Goal: Transaction & Acquisition: Purchase product/service

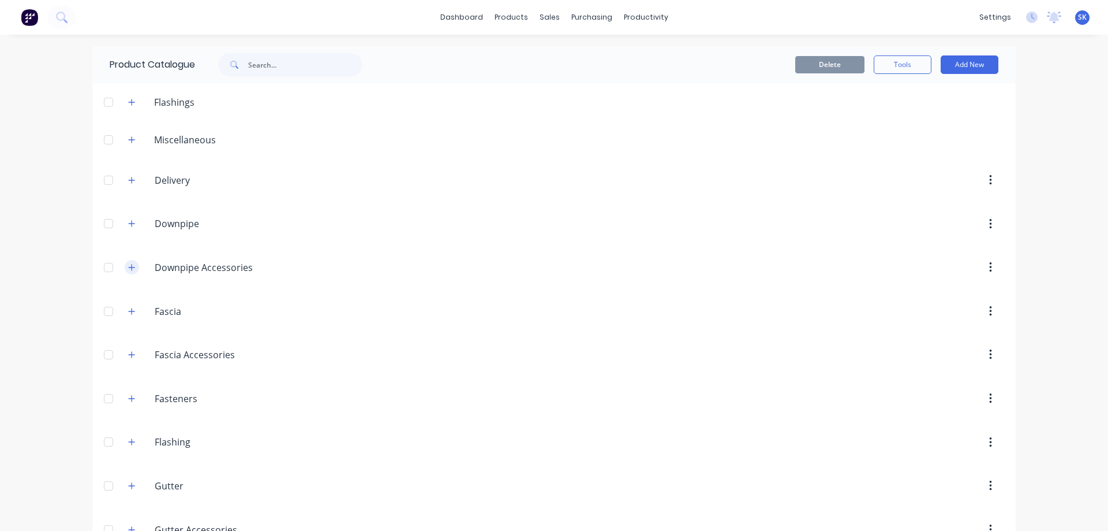
click at [132, 267] on button "button" at bounding box center [132, 267] width 14 height 14
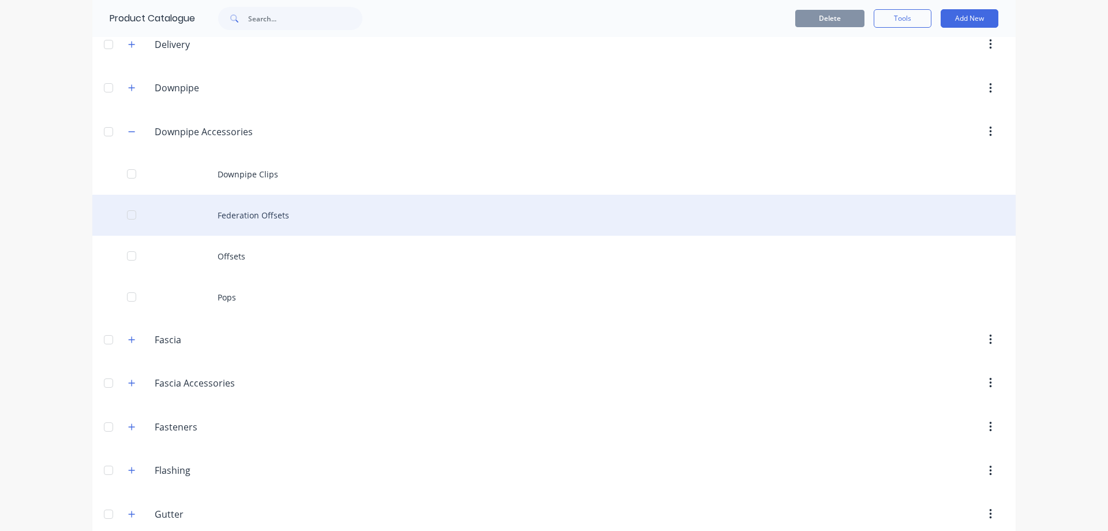
scroll to position [231, 0]
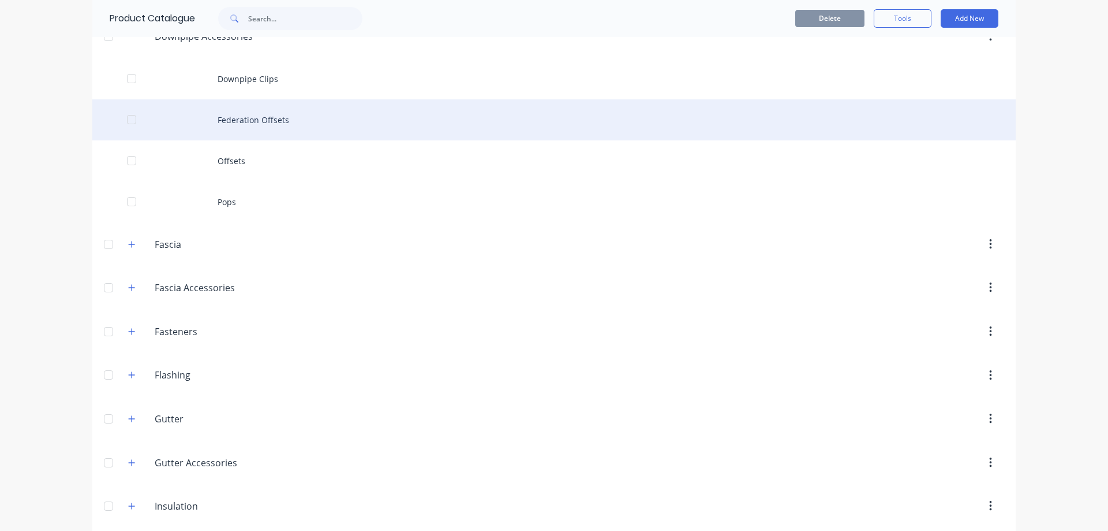
click at [274, 125] on div "Federation Offsets" at bounding box center [554, 119] width 924 height 41
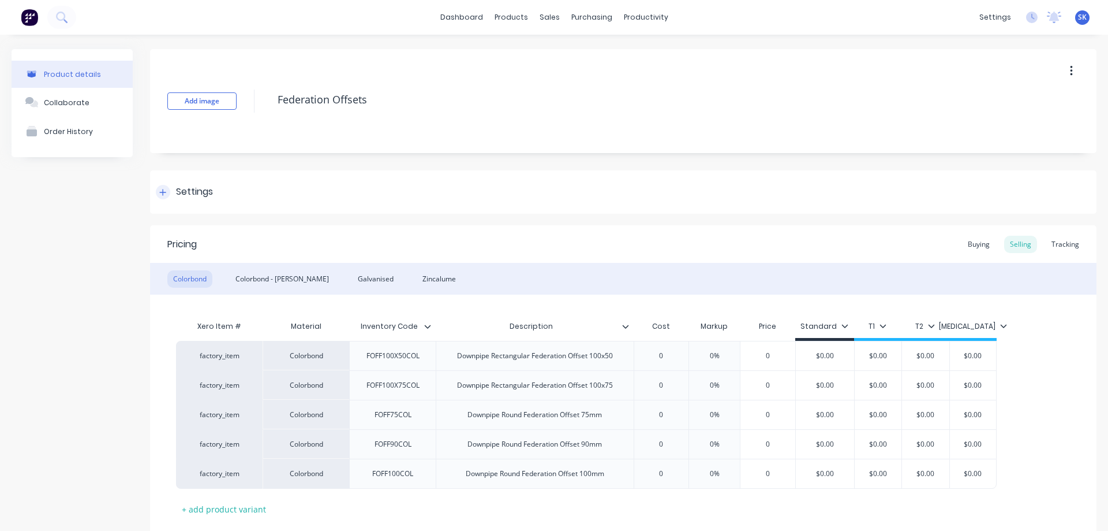
type textarea "x"
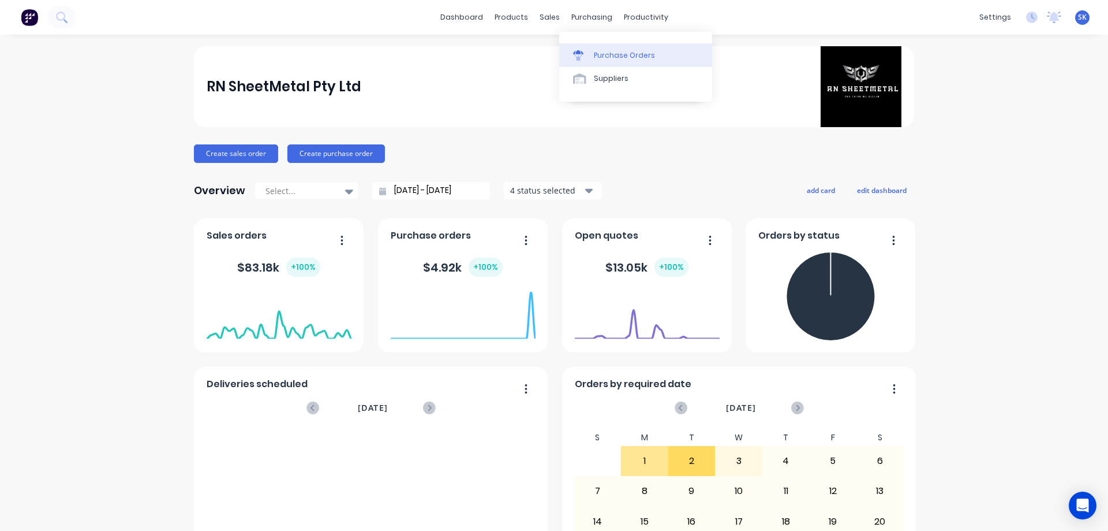
click at [605, 57] on div "Purchase Orders" at bounding box center [624, 55] width 61 height 10
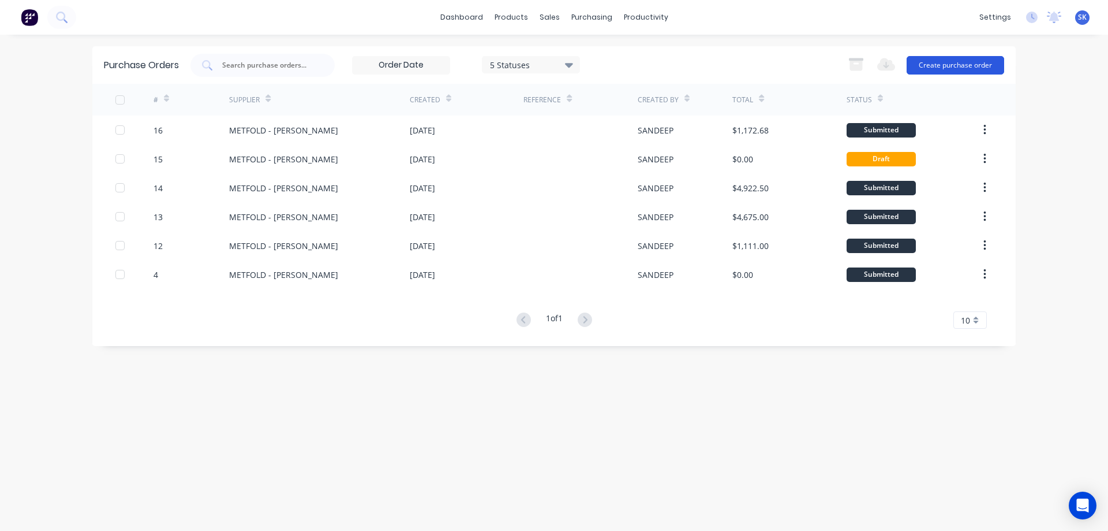
click at [942, 63] on button "Create purchase order" at bounding box center [956, 65] width 98 height 18
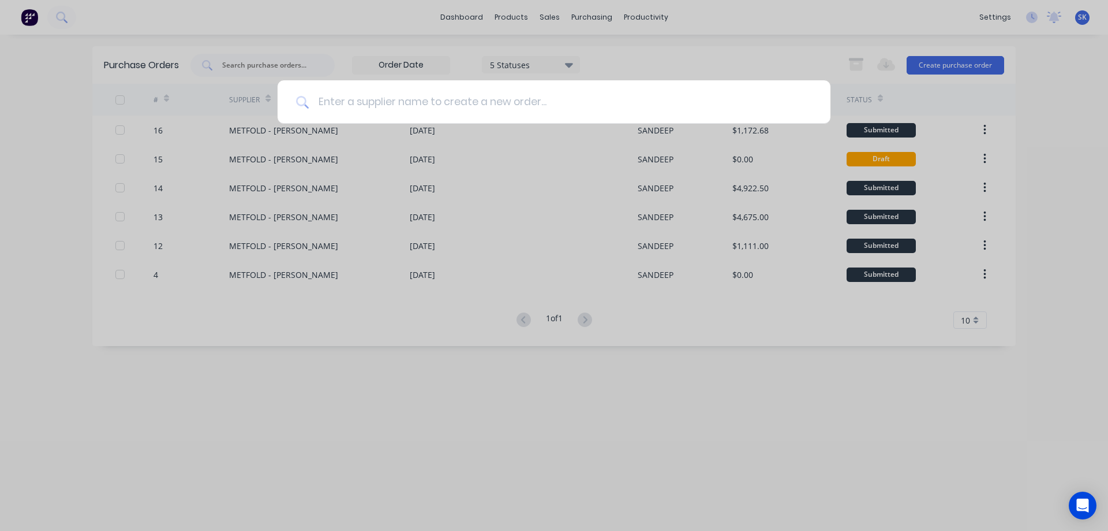
click at [349, 107] on input at bounding box center [560, 101] width 503 height 43
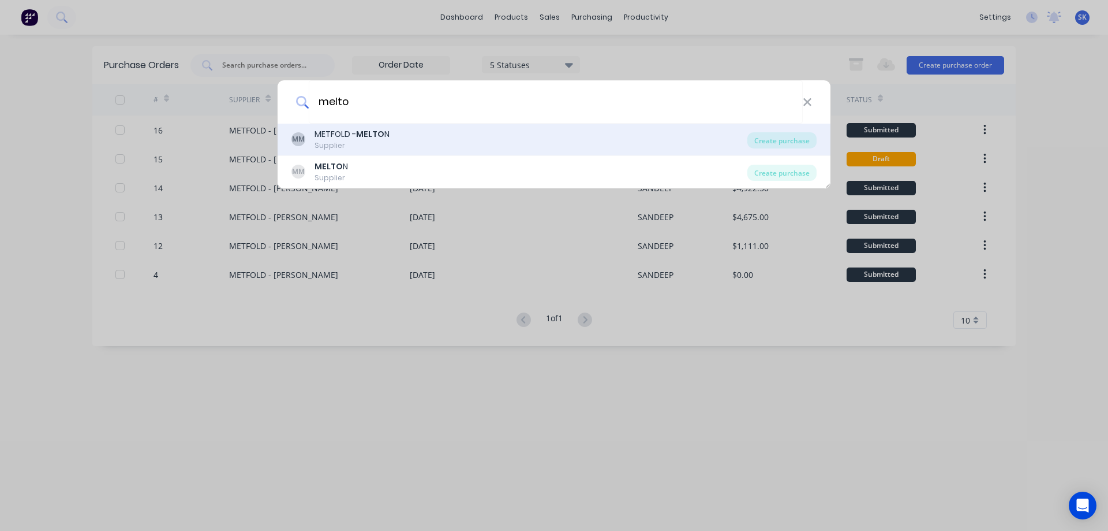
type input "melto"
click at [349, 142] on div "Supplier" at bounding box center [352, 145] width 75 height 10
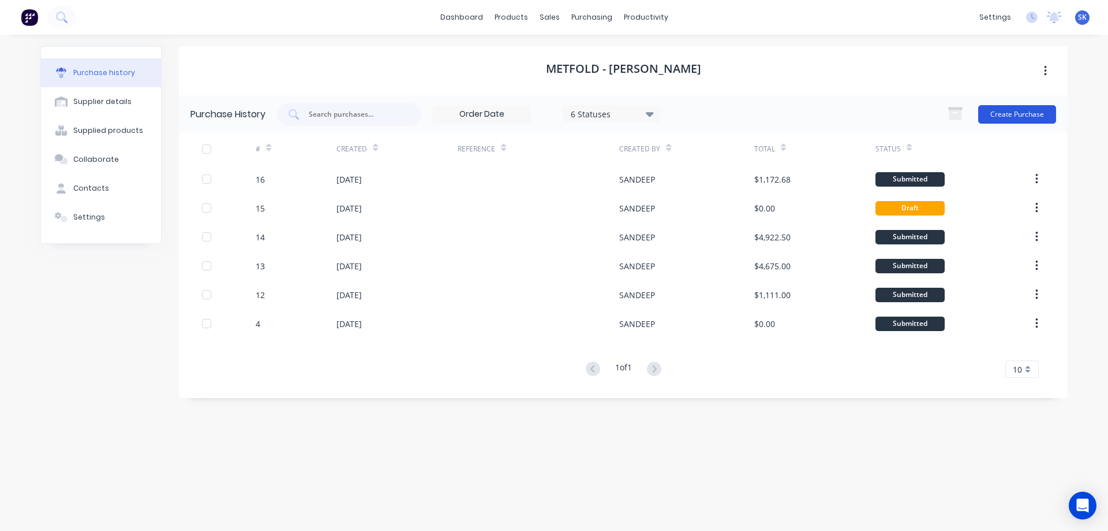
click at [1000, 117] on button "Create Purchase" at bounding box center [1018, 114] width 78 height 18
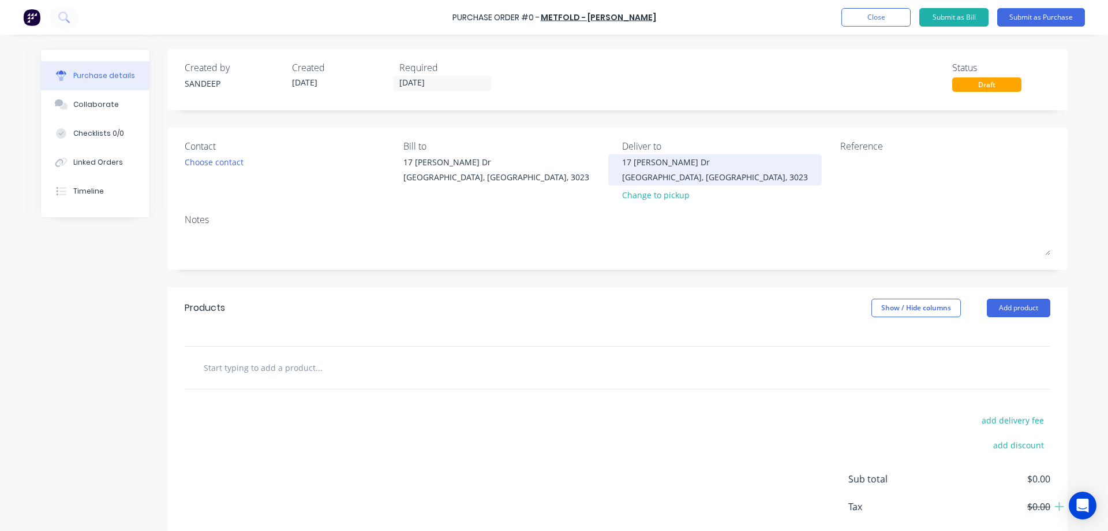
click at [635, 175] on div "Ravenhall, Victoria, 3023" at bounding box center [715, 177] width 186 height 12
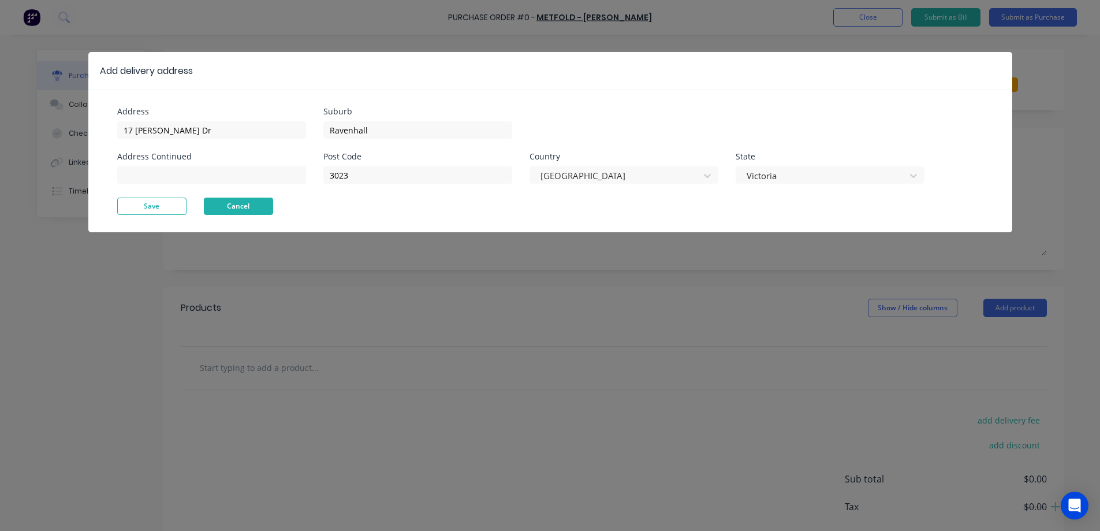
click at [237, 211] on button "Cancel" at bounding box center [238, 205] width 69 height 17
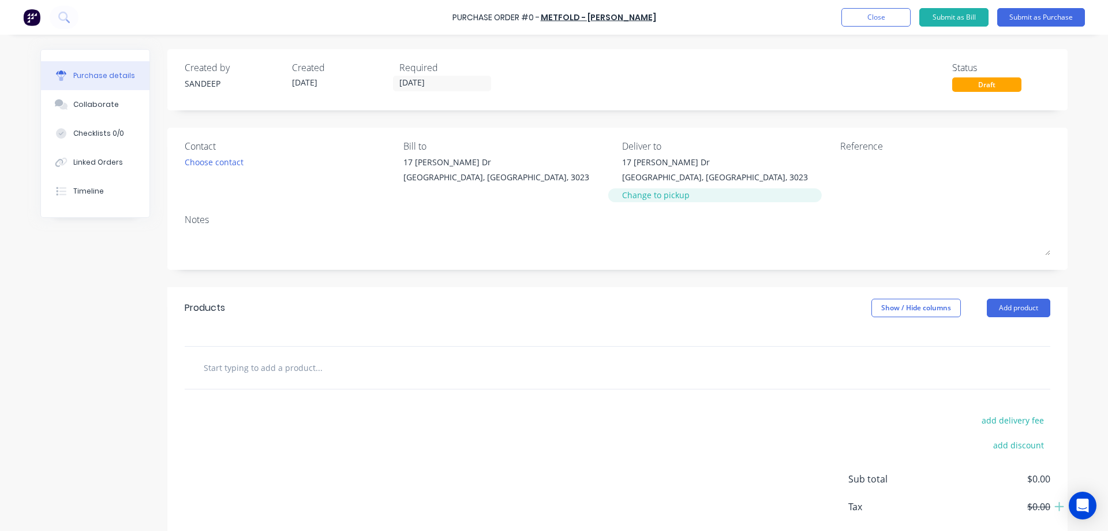
click at [648, 192] on div "Change to pickup" at bounding box center [715, 195] width 186 height 12
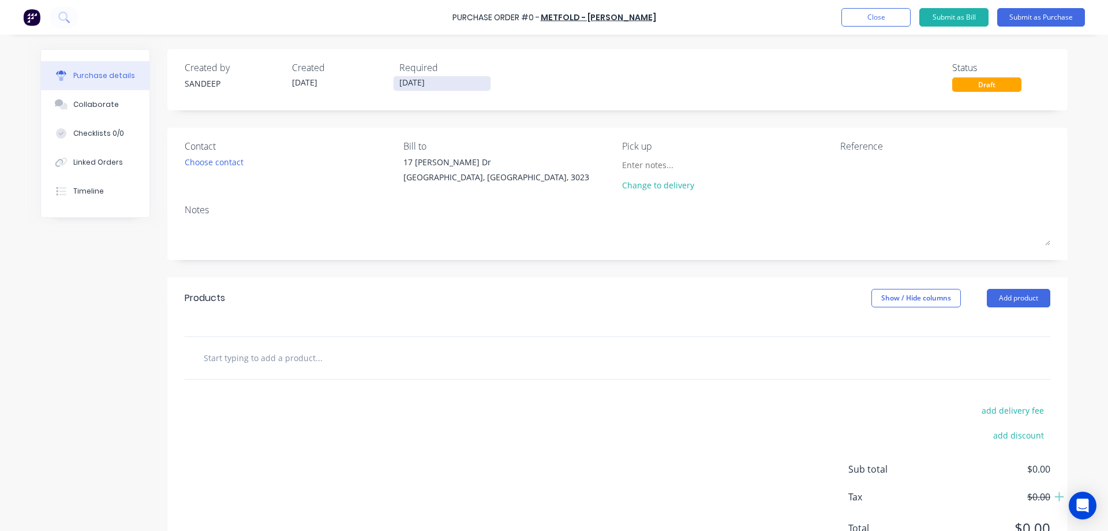
click at [404, 83] on input "03/09/25" at bounding box center [442, 83] width 97 height 14
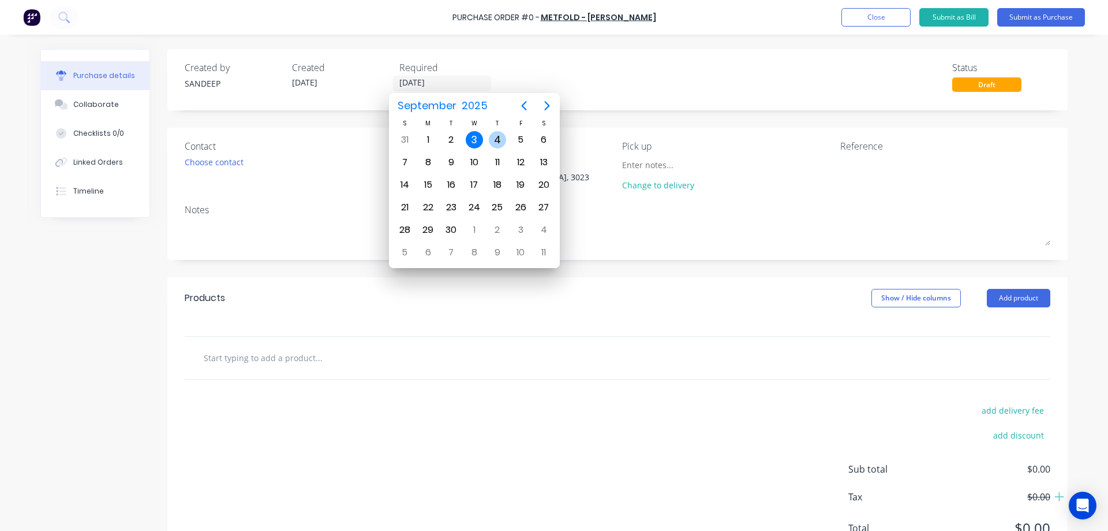
click at [492, 136] on div "4" at bounding box center [497, 139] width 17 height 17
type input "04/09/25"
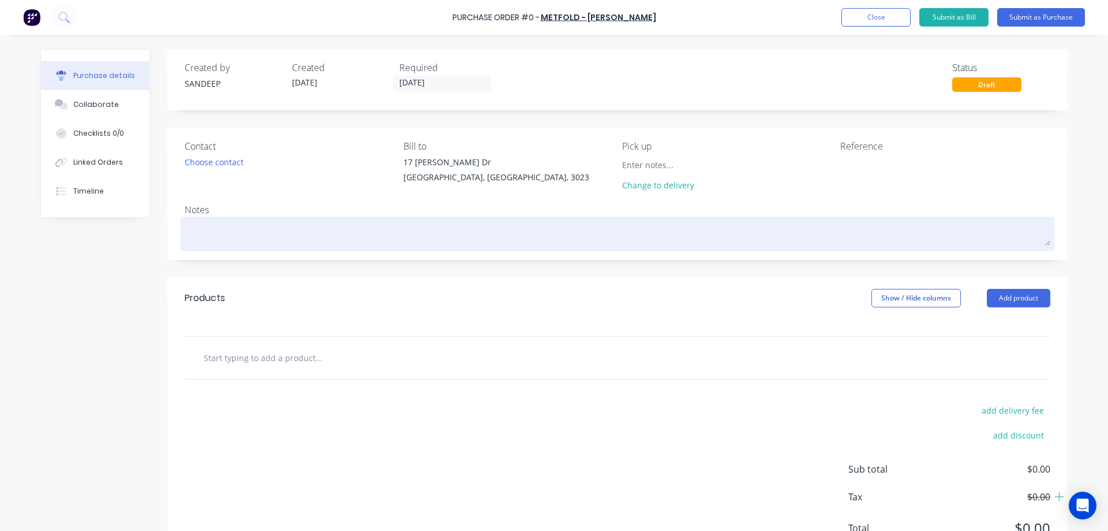
click at [244, 237] on textarea at bounding box center [618, 232] width 866 height 26
type textarea "x"
type textarea "T"
type textarea "x"
type textarea "To"
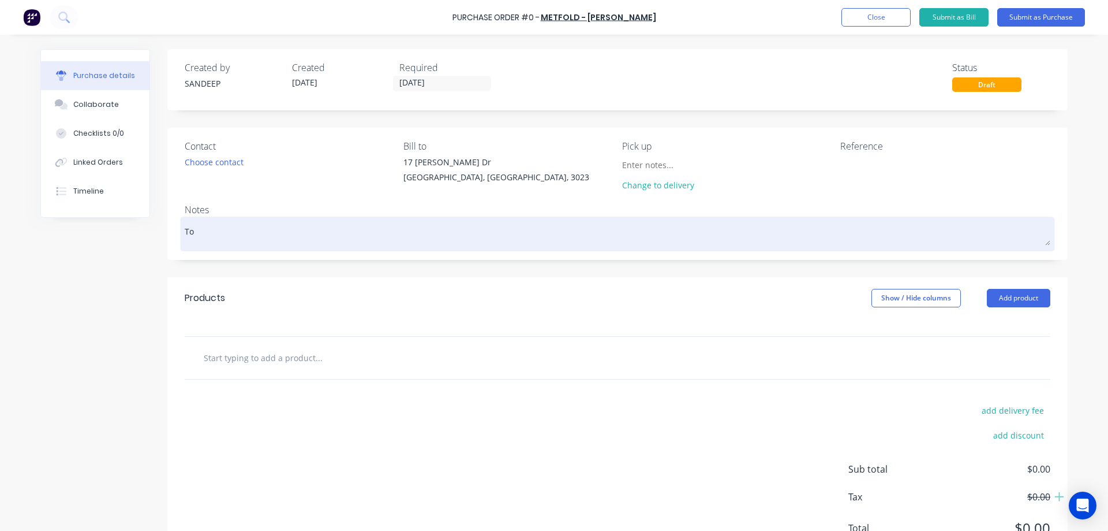
type textarea "x"
type textarea "Tom"
type textarea "x"
type textarea "Tomo"
type textarea "x"
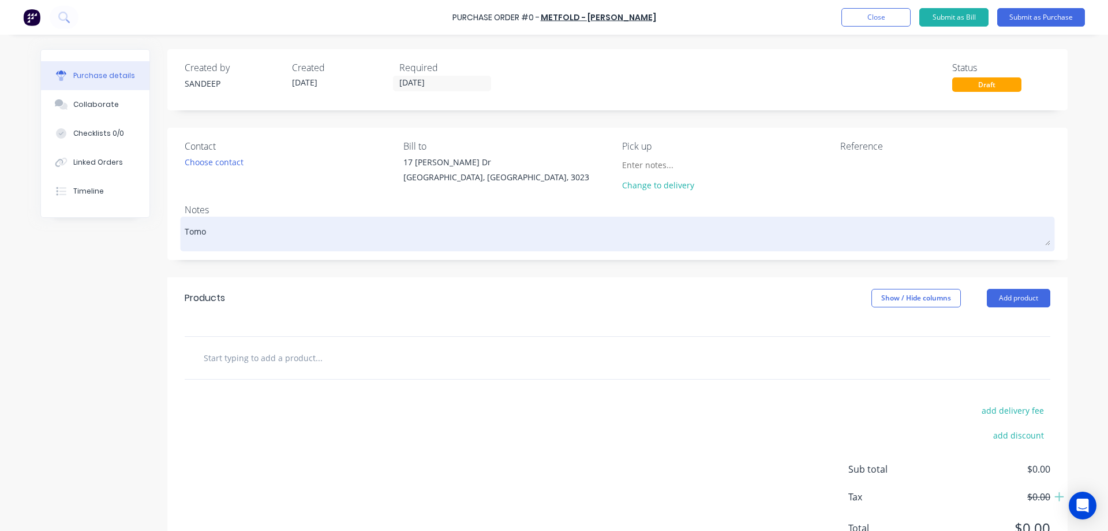
type textarea "Tomor"
type textarea "x"
type textarea "Tomorr"
type textarea "x"
type textarea "Tomorro"
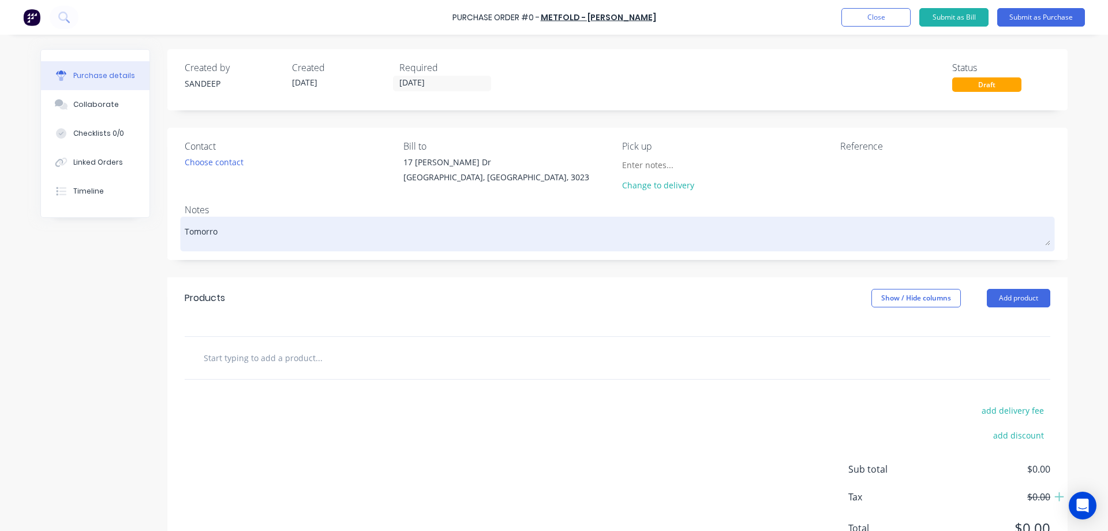
type textarea "x"
type textarea "Tomorrow"
type textarea "x"
type textarea "Tomorrow"
type textarea "x"
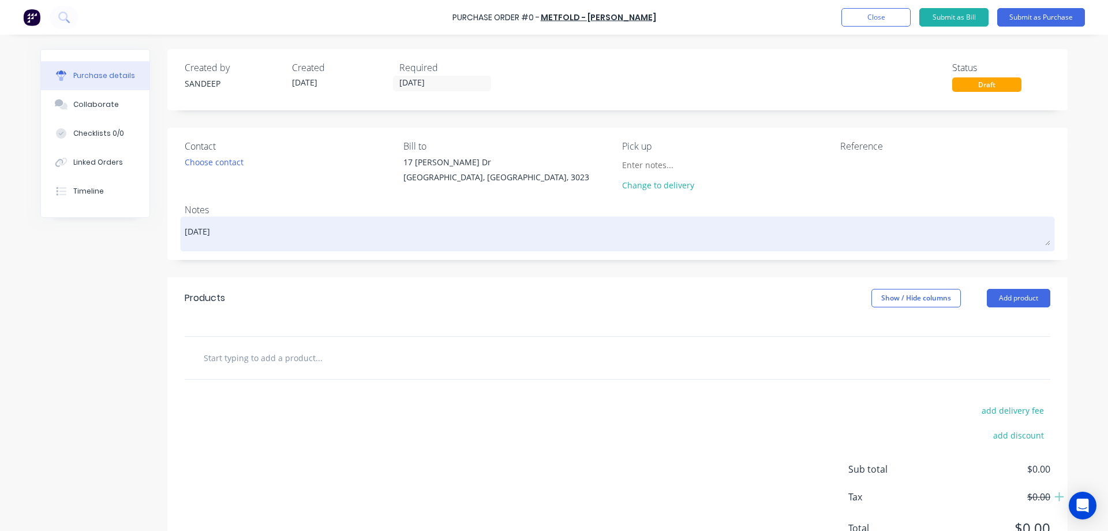
type textarea "Tomorrow M"
type textarea "x"
type textarea "Tomorrow Mo"
type textarea "x"
type textarea "Tomorrow Mor"
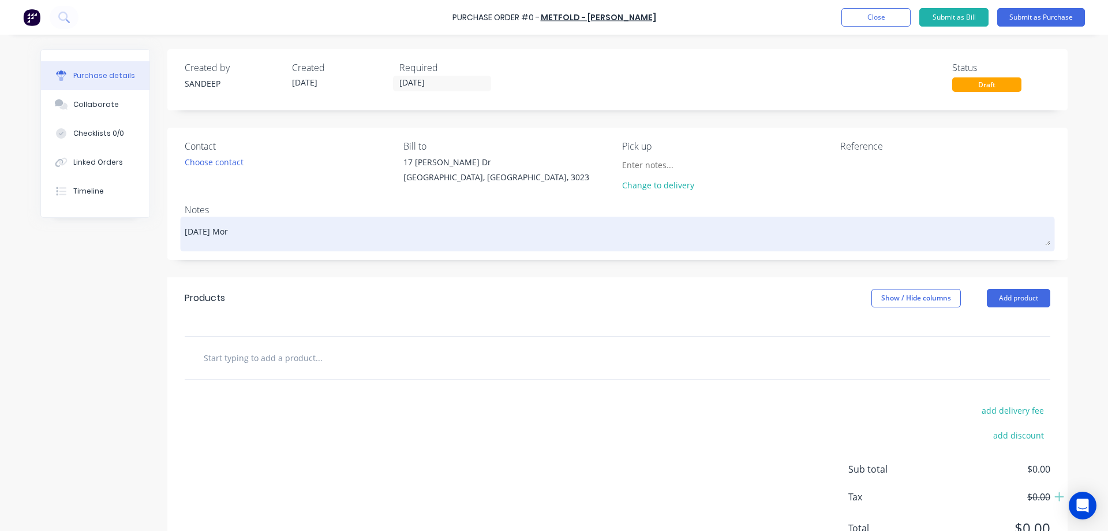
type textarea "x"
type textarea "Tomorrow Morn"
type textarea "x"
type textarea "Tomorrow Morni"
type textarea "x"
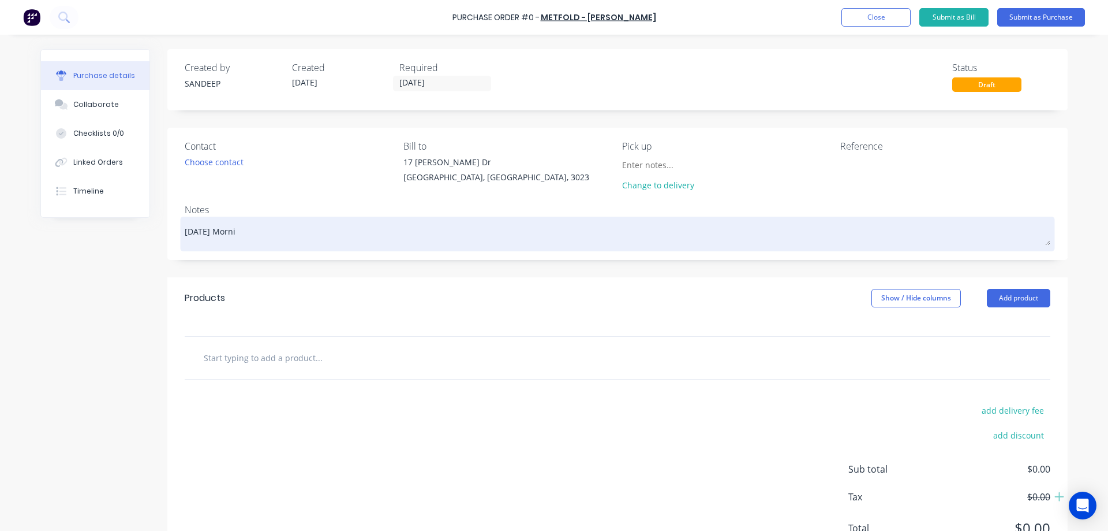
type textarea "Tomorrow Mornin"
type textarea "x"
type textarea "Tomorrow Morning"
type textarea "x"
type textarea "Tomorrow Morning"
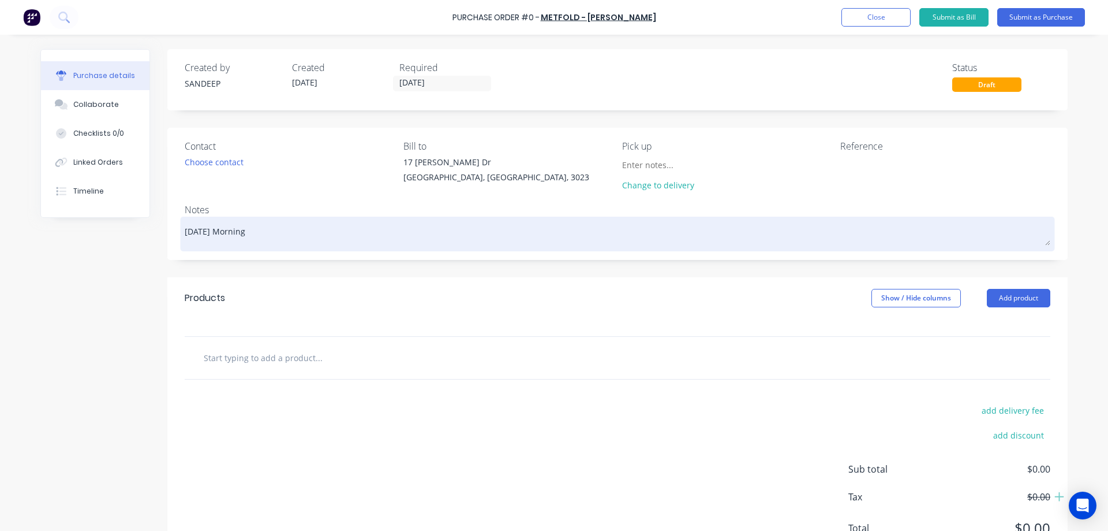
type textarea "x"
type textarea "Tomorrow Morning 8"
type textarea "x"
type textarea "Tomorrow Morning 8A"
type textarea "x"
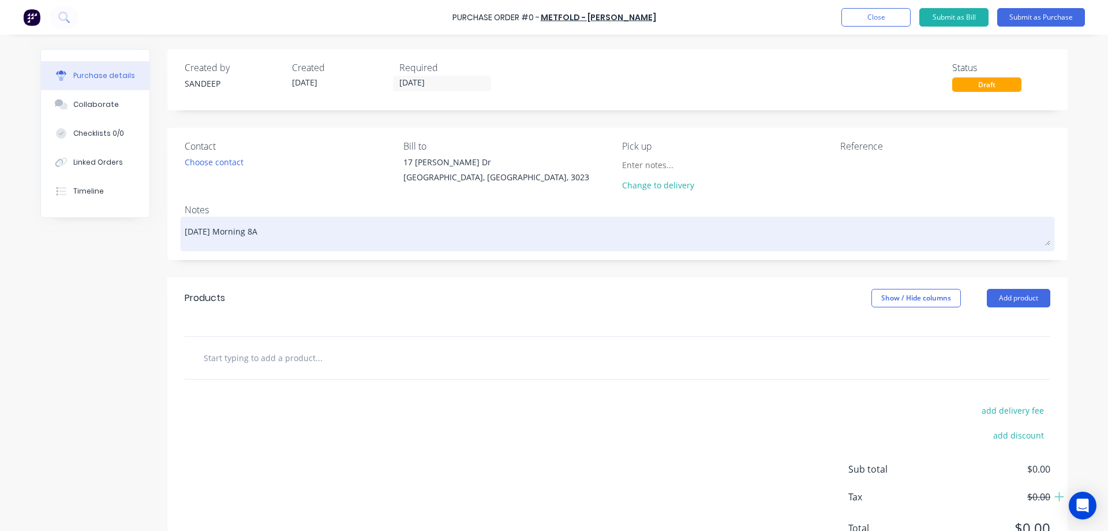
type textarea "Tomorrow Morning 8AM"
type textarea "x"
type textarea "Tomorrow Morning 8A"
type textarea "x"
type textarea "Tomorrow Morning 8"
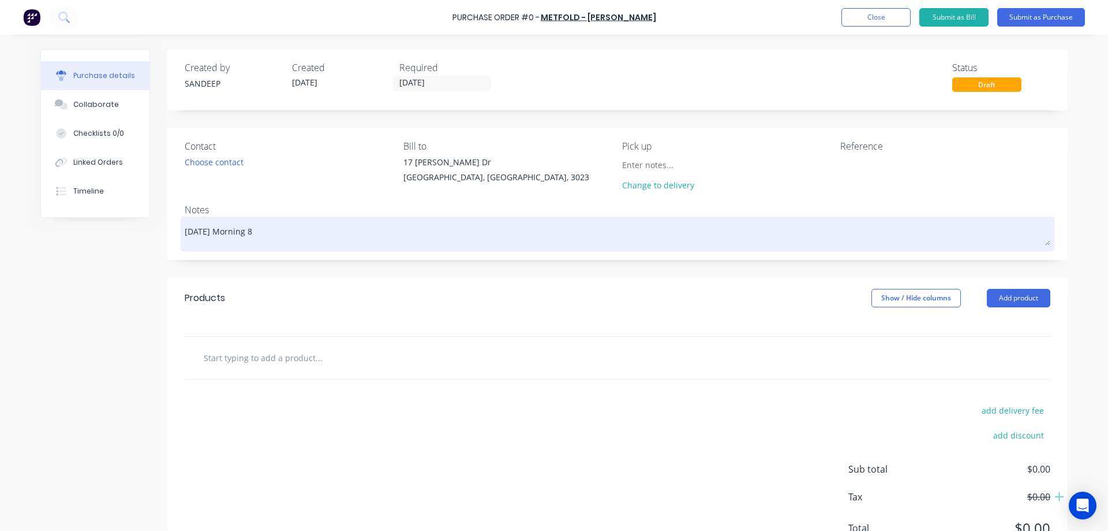
type textarea "x"
type textarea "Tomorrow Morning 8"
type textarea "x"
type textarea "Tomorrow Morning 8 A"
type textarea "x"
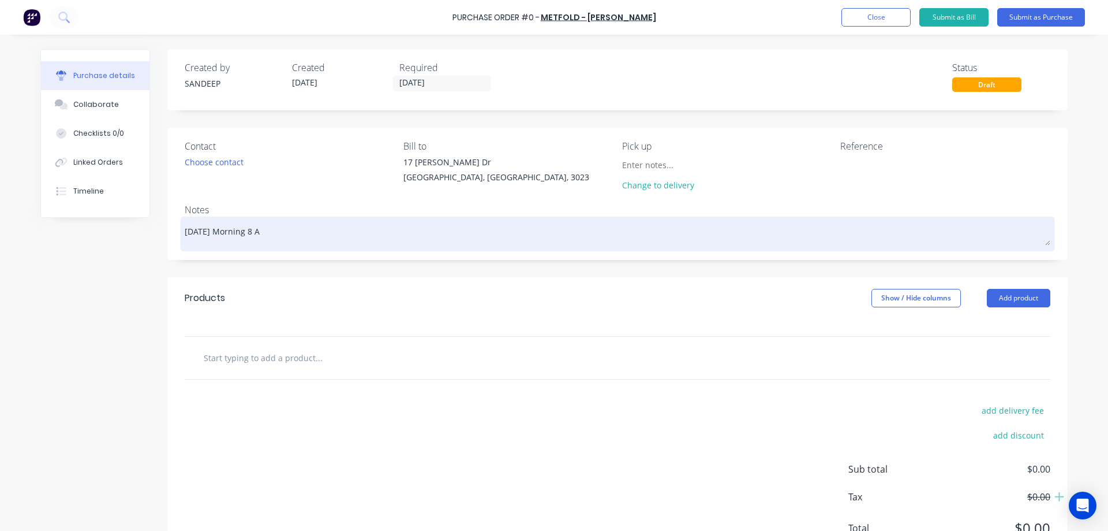
type textarea "Tomorrow Morning 8 AM"
type textarea "x"
type textarea "Tomorrow Morning 8 AM"
type textarea "x"
type textarea "Tomorrow Morning 8 AM P"
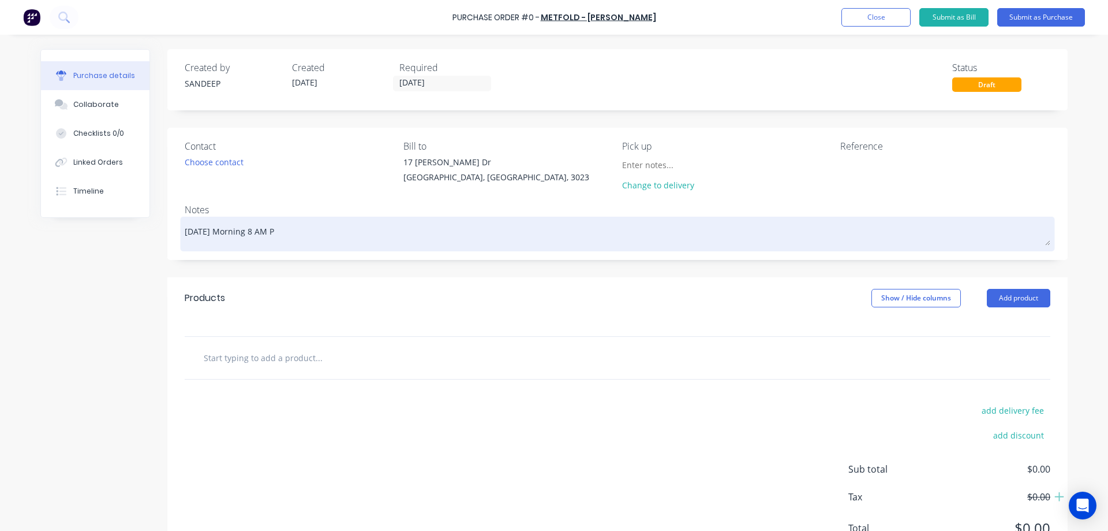
type textarea "x"
type textarea "Tomorrow Morning 8 AM Pi"
type textarea "x"
type textarea "Tomorrow Morning 8 AM Pic"
type textarea "x"
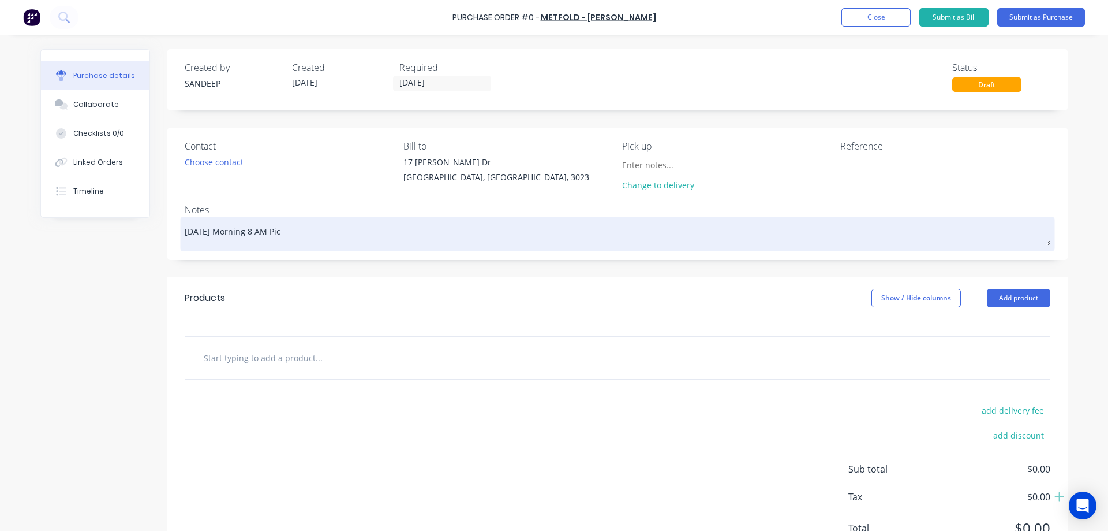
type textarea "Tomorrow Morning 8 AM Pick"
type textarea "x"
type textarea "Tomorrow Morning 8 AM Picku"
type textarea "x"
type textarea "Tomorrow Morning 8 AM Pickup"
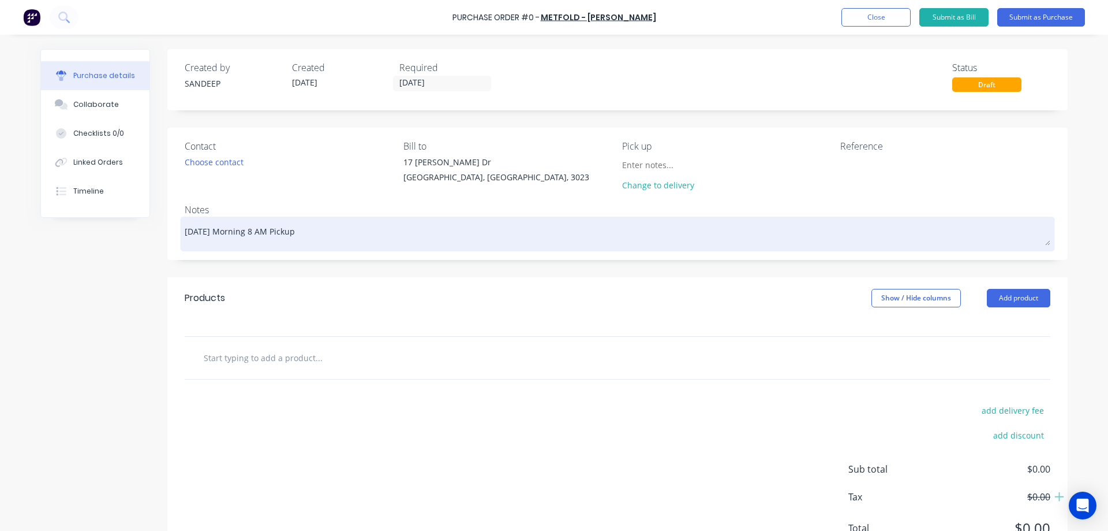
type textarea "x"
type textarea "Tomorrow Morning 8 AM Pickup"
type textarea "x"
type textarea "Tomorrow Morning 8 AM Pickup P"
type textarea "x"
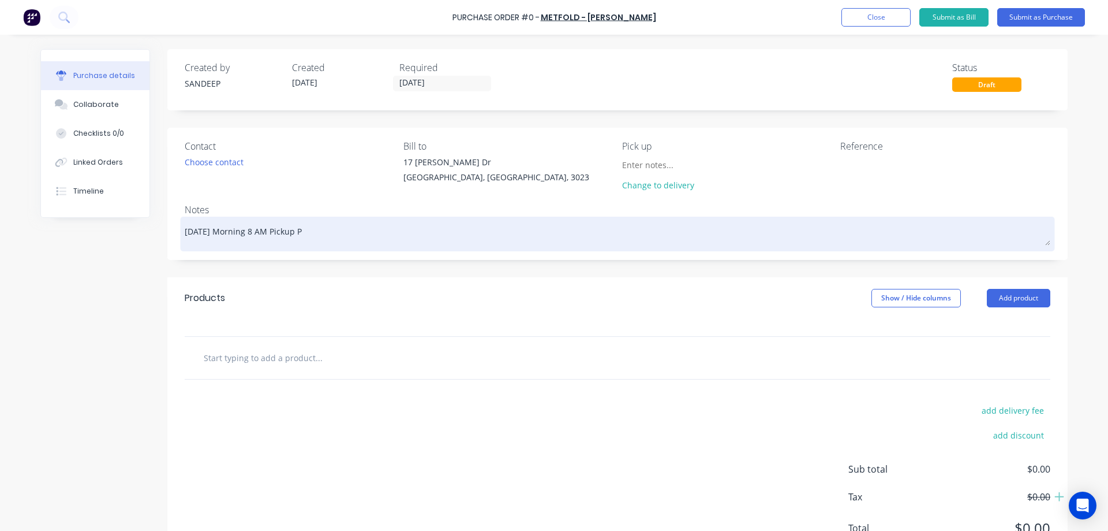
type textarea "Tomorrow Morning 8 AM Pickup Pl"
type textarea "x"
type textarea "Tomorrow Morning 8 AM Pickup Ple"
type textarea "x"
type textarea "Tomorrow Morning 8 AM Pickup Plea"
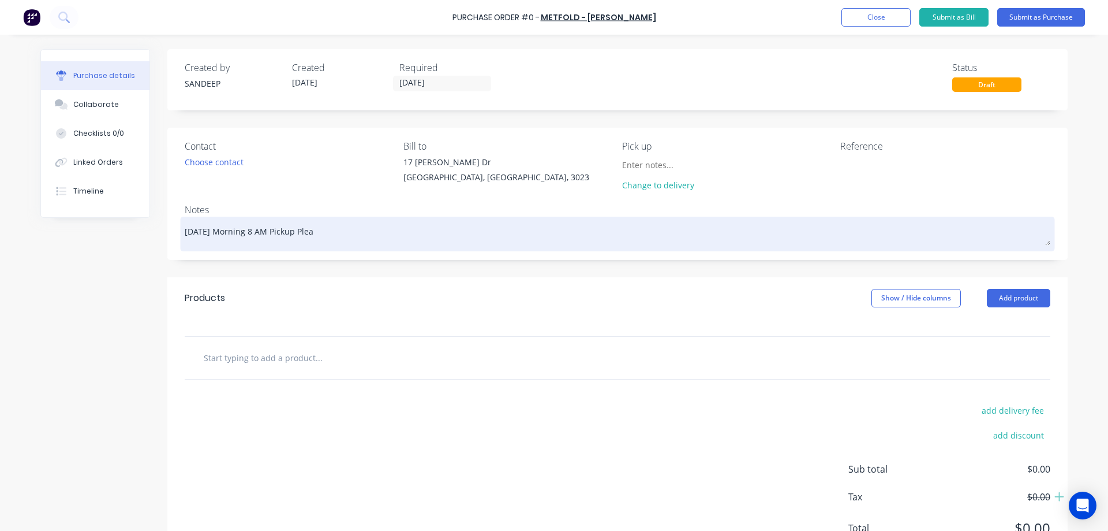
type textarea "x"
type textarea "Tomorrow Morning 8 AM Pickup Pleas"
type textarea "x"
type textarea "Tomorrow Morning 8 AM Pickup, Please"
type textarea "x"
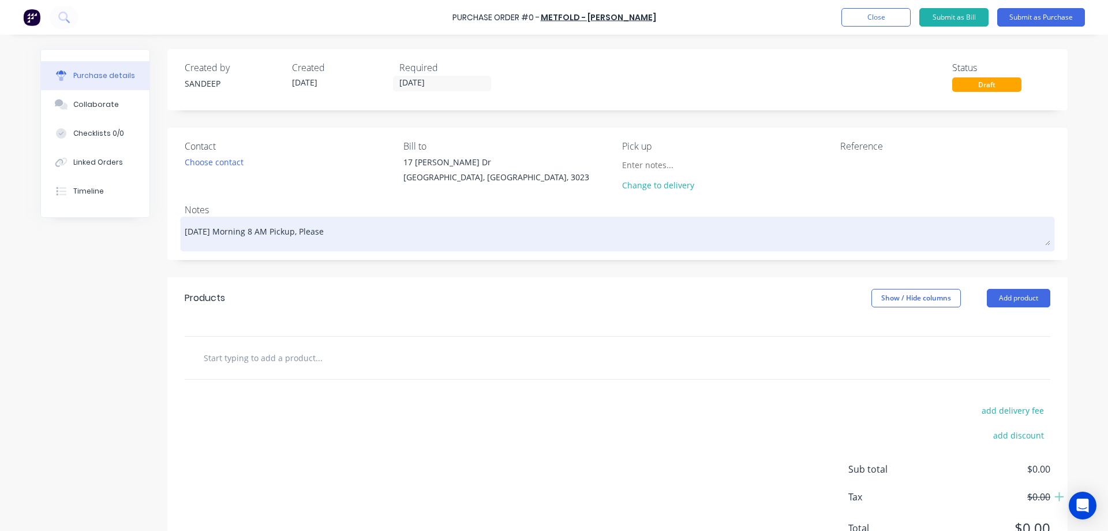
type textarea "Tomorrow Morning, 8 AM Pickup, Please"
type textarea "x"
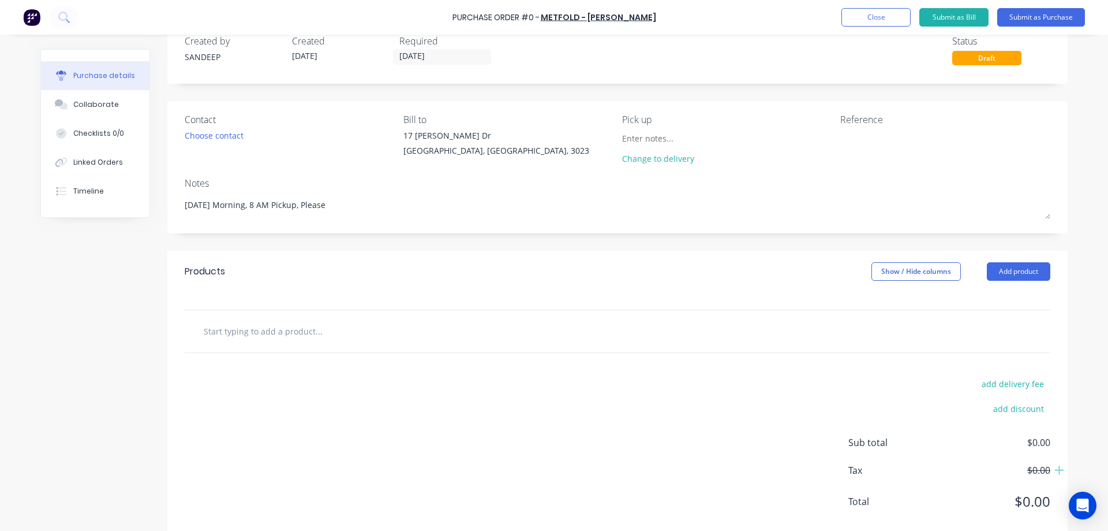
scroll to position [50, 0]
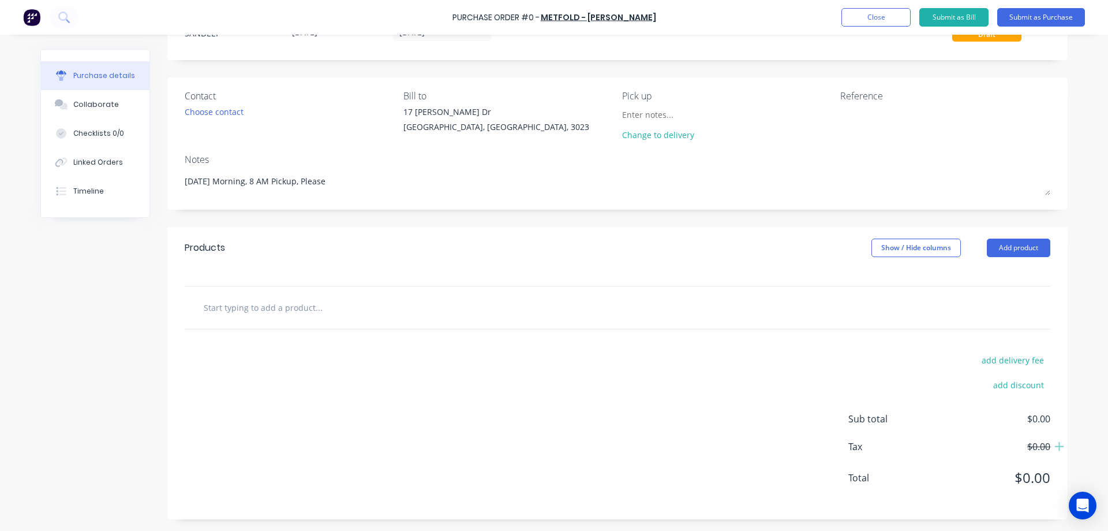
type textarea "Tomorrow Morning, 8 AM Pickup, Please"
type textarea "x"
type textarea "Tomorrow Morning, 8 AM Pickup, Please"
click at [288, 308] on input "text" at bounding box center [318, 307] width 231 height 23
click at [1010, 242] on button "Add product" at bounding box center [1019, 247] width 64 height 18
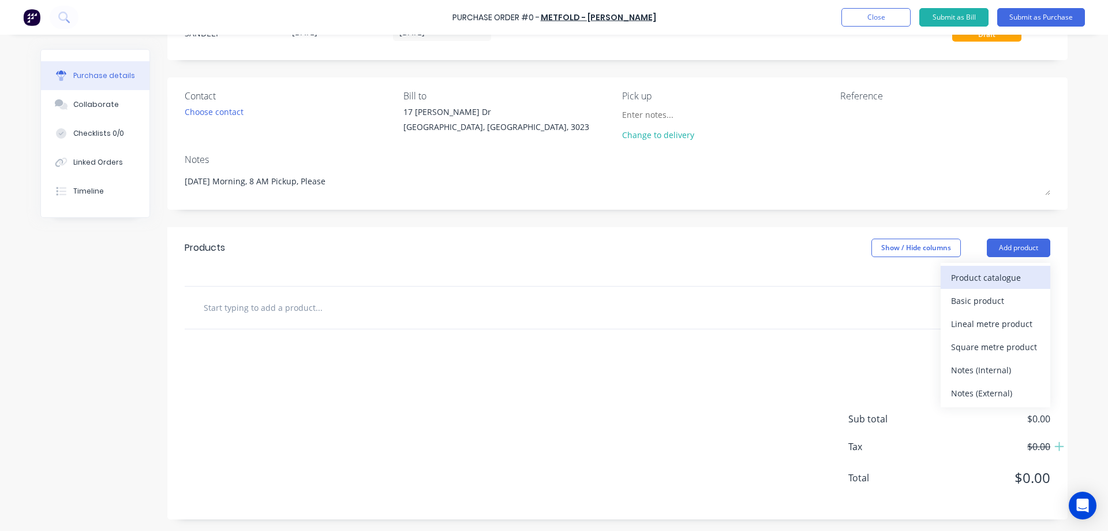
click at [964, 277] on div "Product catalogue" at bounding box center [995, 277] width 89 height 17
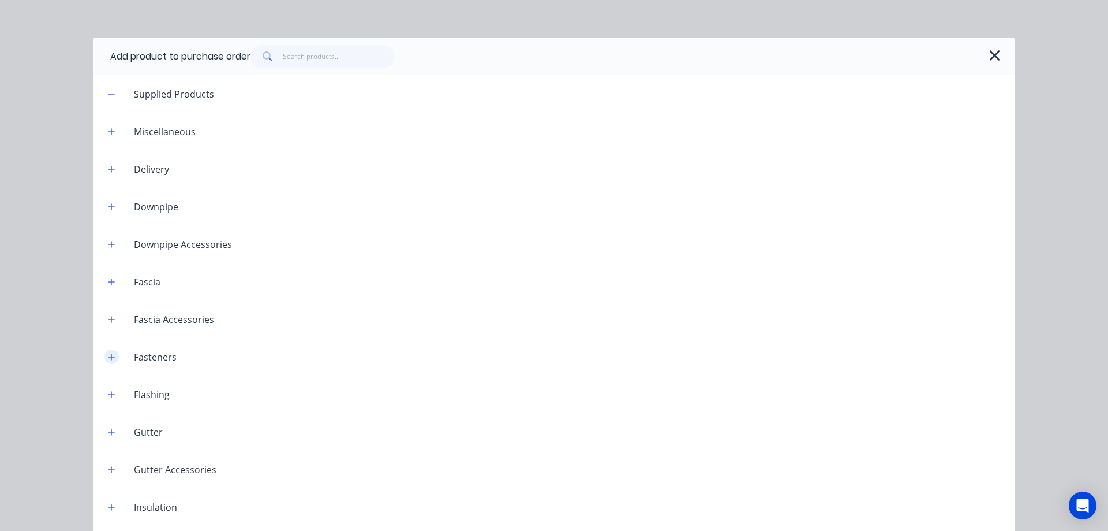
click at [108, 354] on icon "button" at bounding box center [111, 357] width 7 height 8
click at [111, 205] on button "button" at bounding box center [111, 206] width 14 height 14
click at [109, 251] on button "button" at bounding box center [111, 244] width 14 height 14
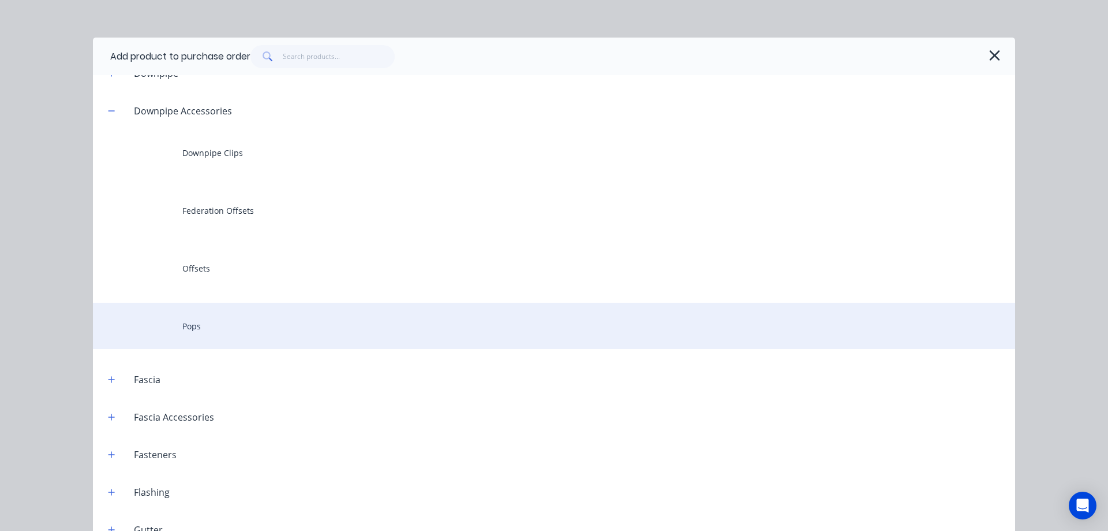
scroll to position [173, 0]
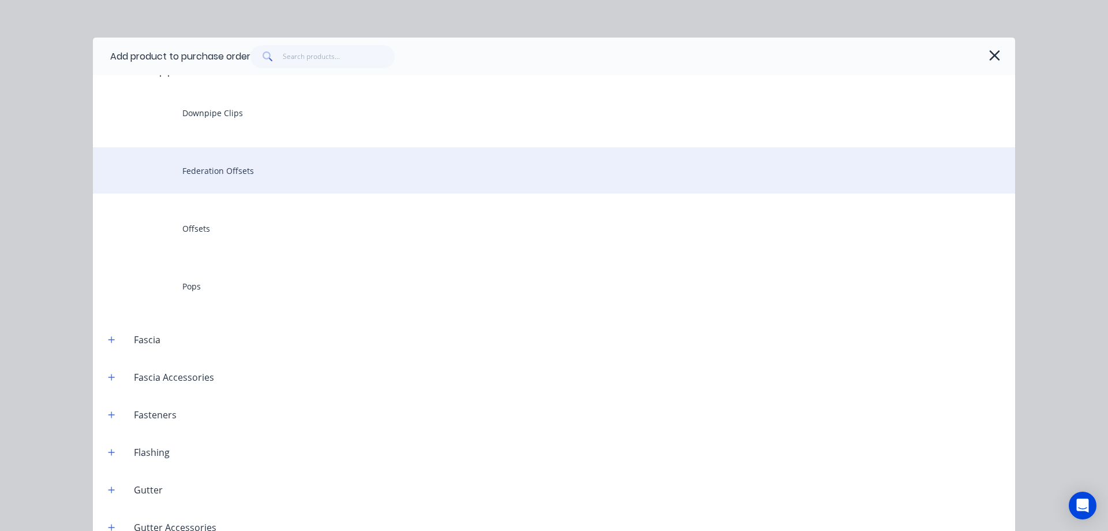
click at [205, 185] on div "Federation Offsets" at bounding box center [554, 170] width 923 height 46
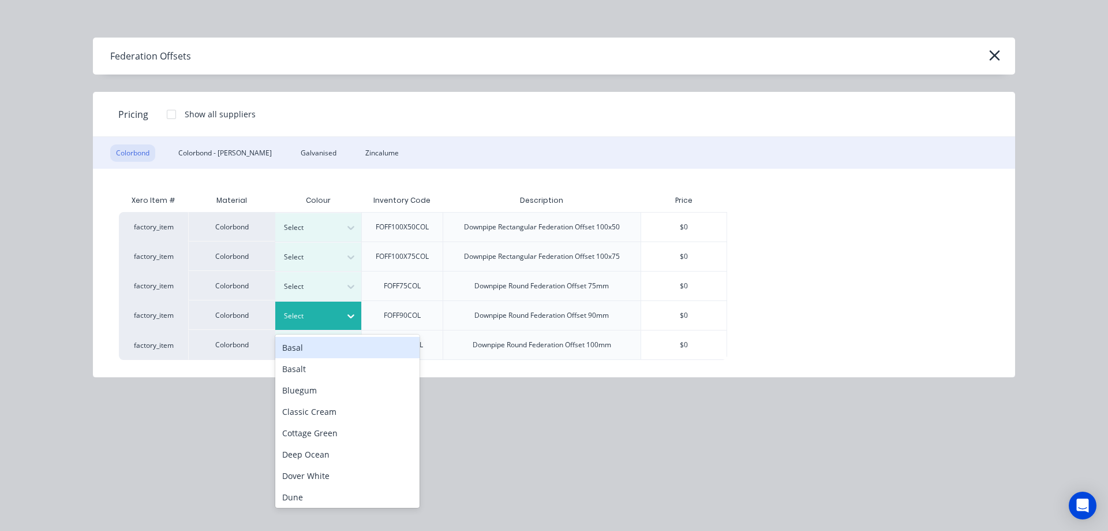
click at [341, 316] on div at bounding box center [351, 316] width 21 height 18
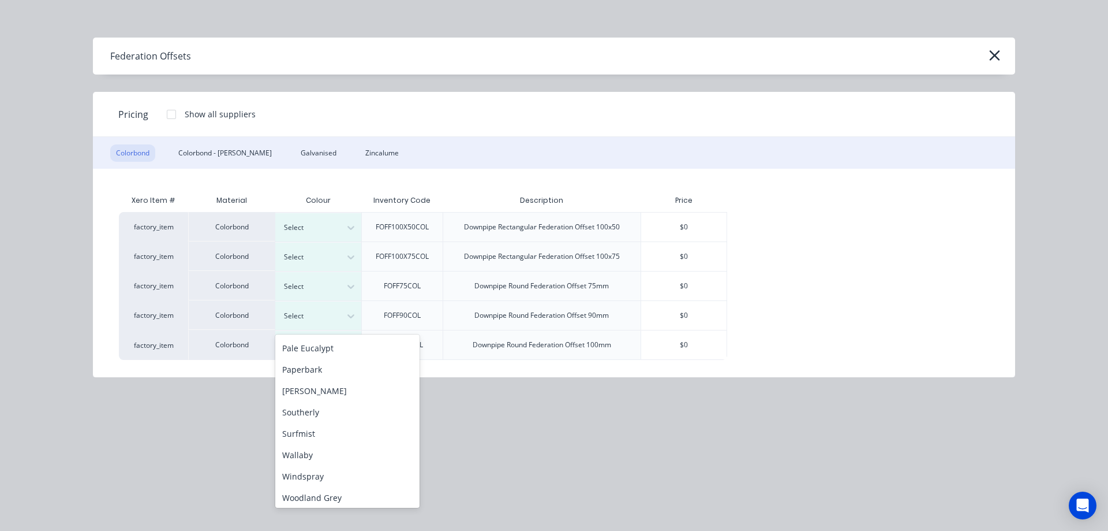
scroll to position [323, 0]
click at [300, 438] on div "Surfmist" at bounding box center [347, 430] width 144 height 21
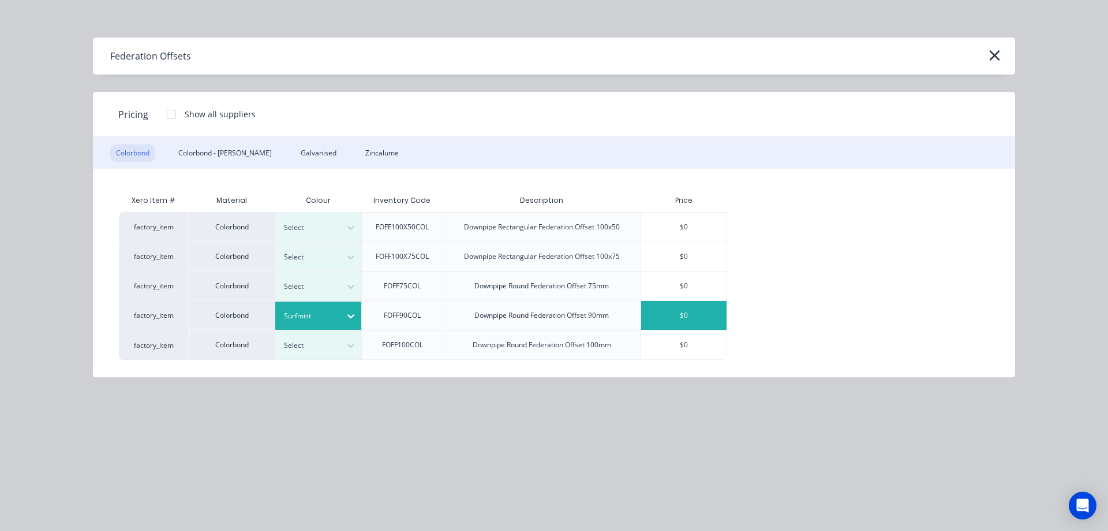
click at [677, 309] on div "$0" at bounding box center [683, 315] width 85 height 29
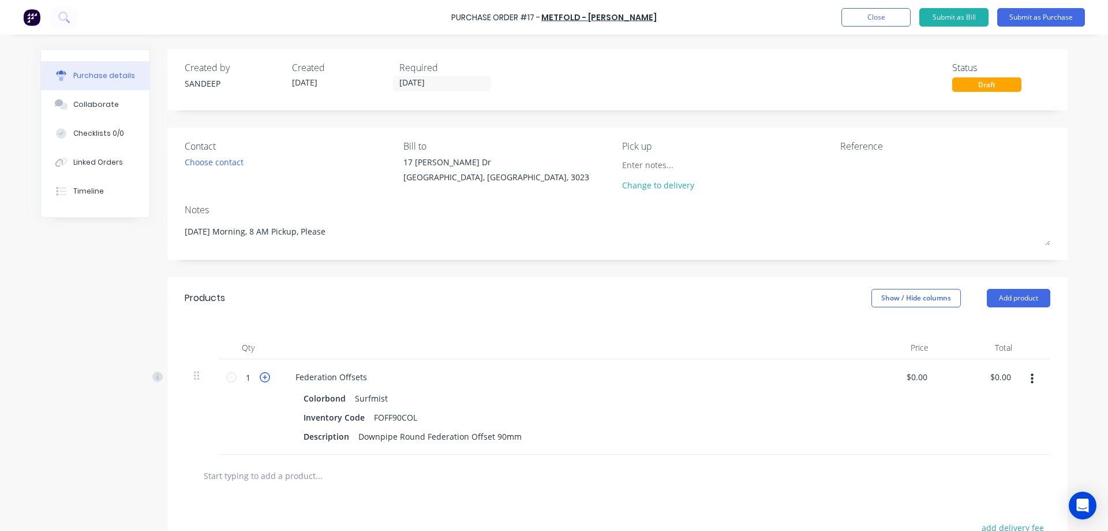
click at [260, 374] on icon at bounding box center [265, 377] width 10 height 10
type textarea "x"
type input "2"
click at [260, 374] on icon at bounding box center [265, 377] width 10 height 10
type textarea "x"
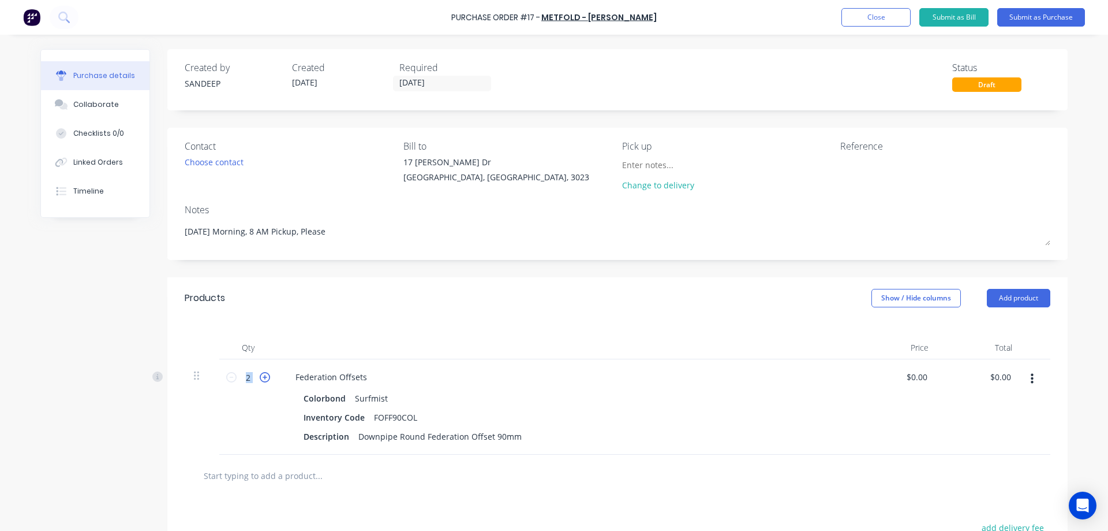
type input "3"
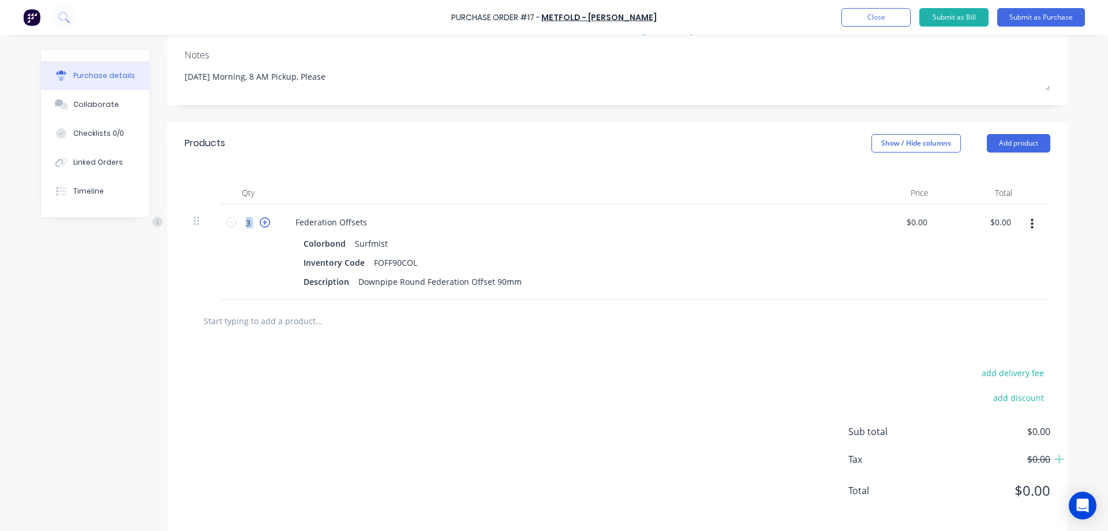
scroll to position [167, 0]
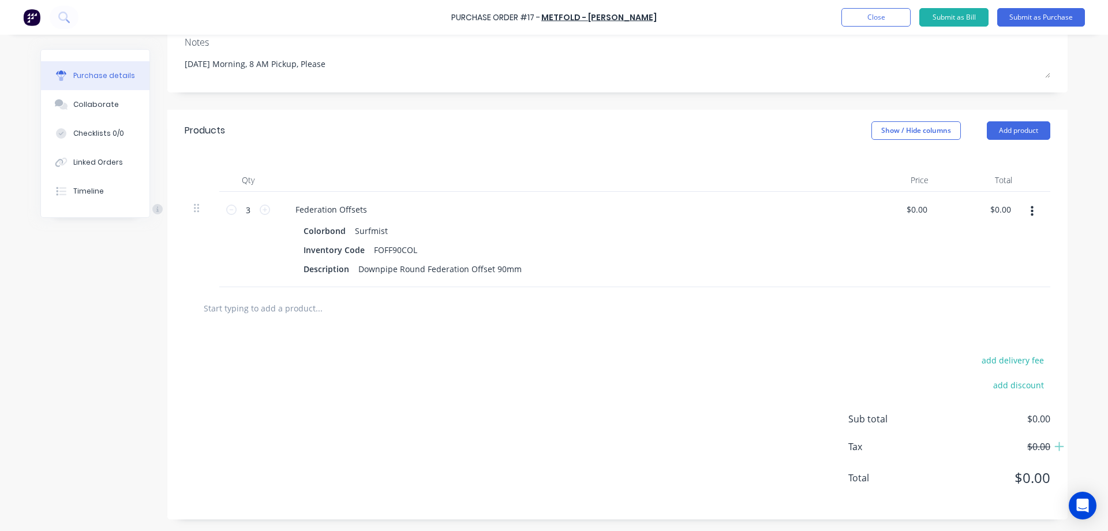
click at [364, 345] on div "add delivery fee add discount Sub total $0.00 Tax $0.00 Total $0.00" at bounding box center [617, 424] width 901 height 190
click at [1012, 131] on button "Add product" at bounding box center [1019, 130] width 64 height 18
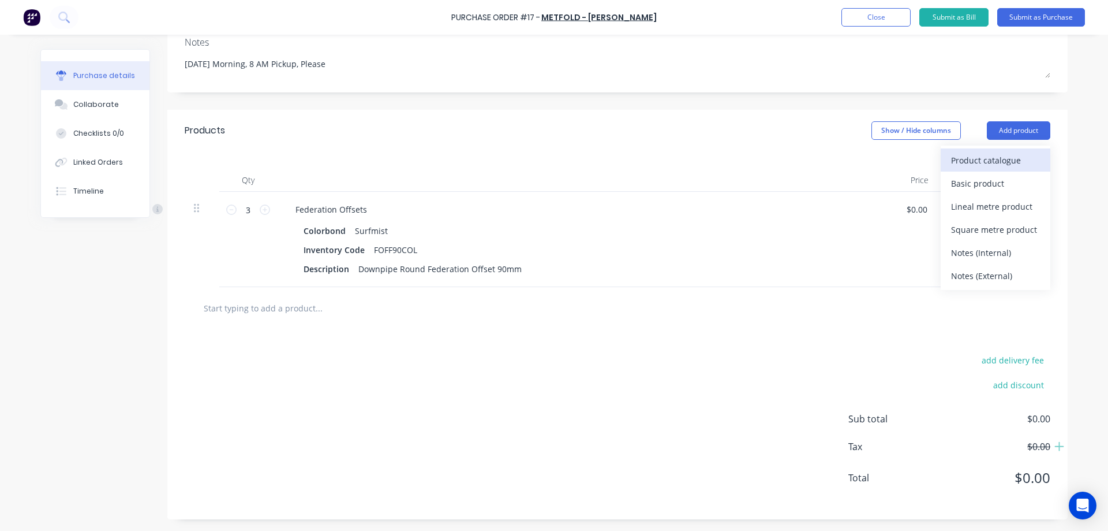
click at [1000, 158] on div "Product catalogue" at bounding box center [995, 160] width 89 height 17
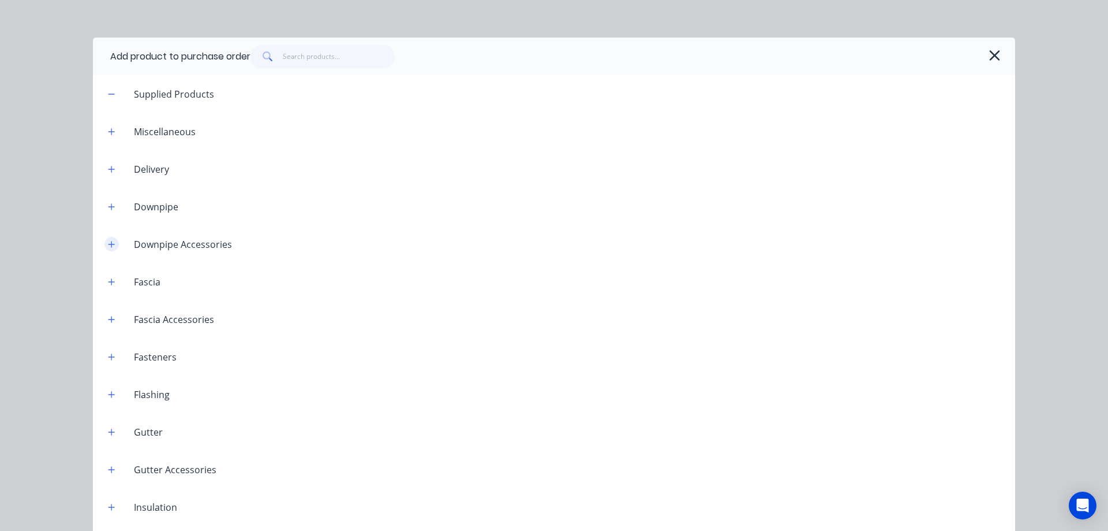
click at [108, 247] on icon "button" at bounding box center [111, 244] width 7 height 8
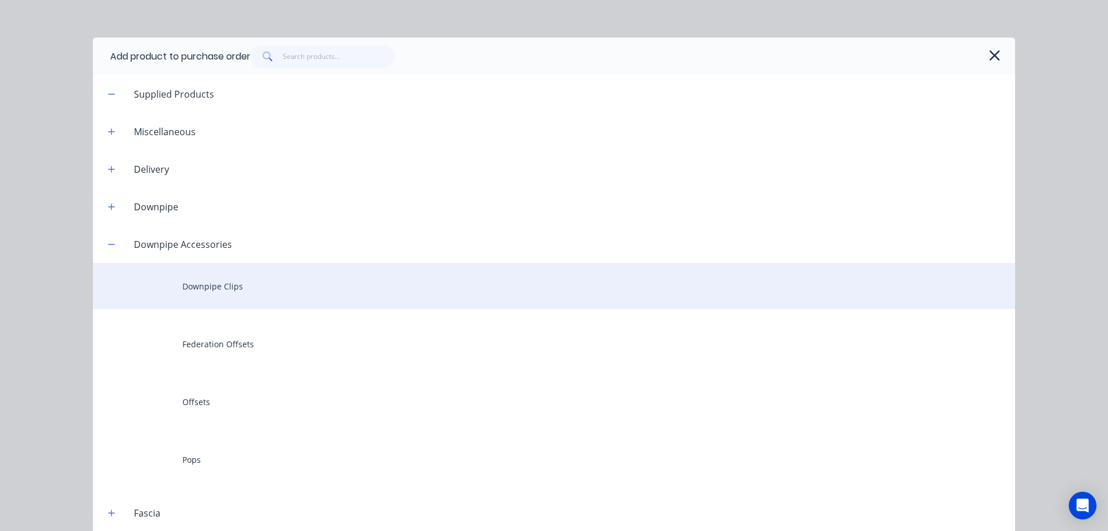
click at [203, 289] on div "Downpipe Clips" at bounding box center [554, 286] width 923 height 46
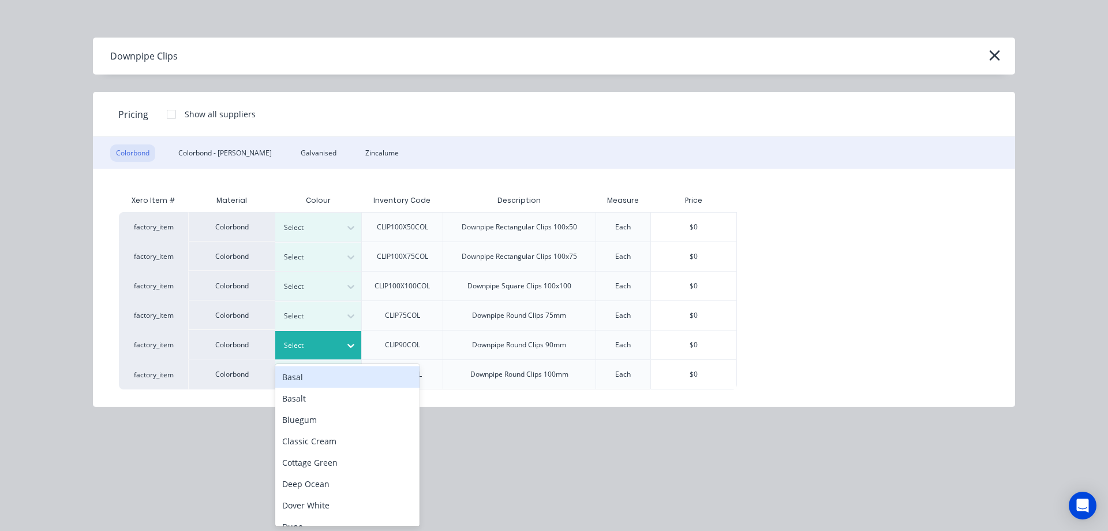
click at [348, 346] on icon at bounding box center [351, 345] width 12 height 12
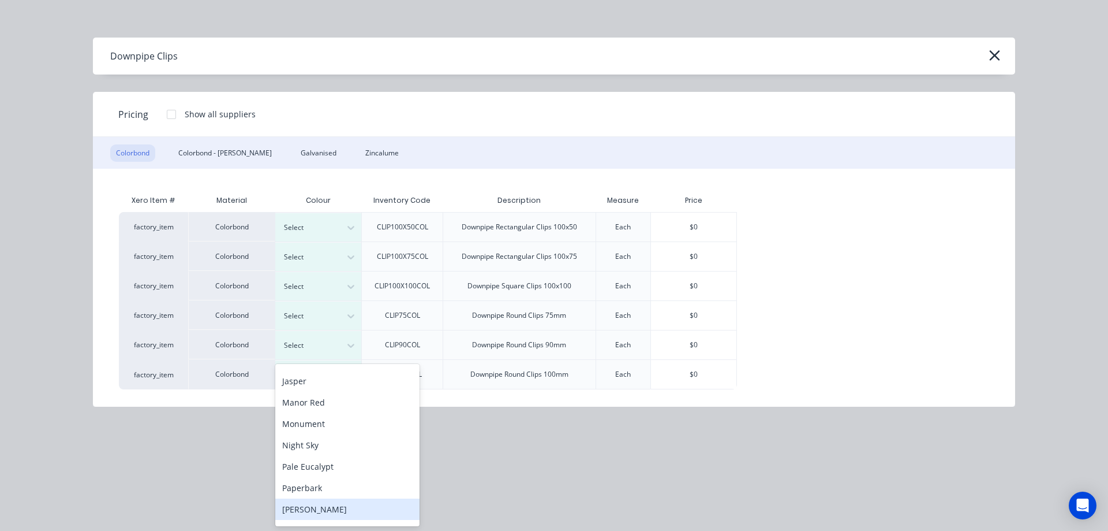
scroll to position [333, 0]
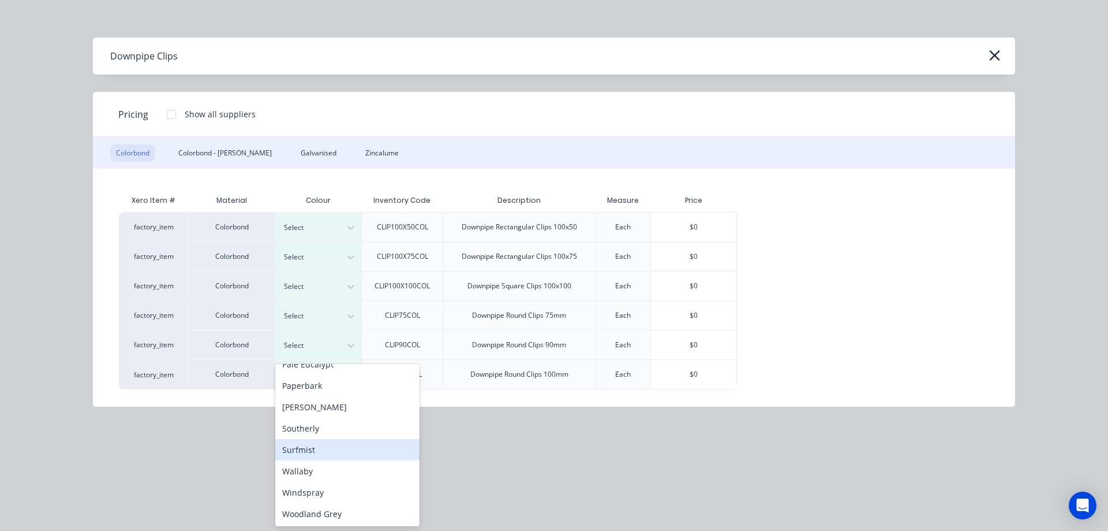
click at [312, 450] on div "Surfmist" at bounding box center [347, 449] width 144 height 21
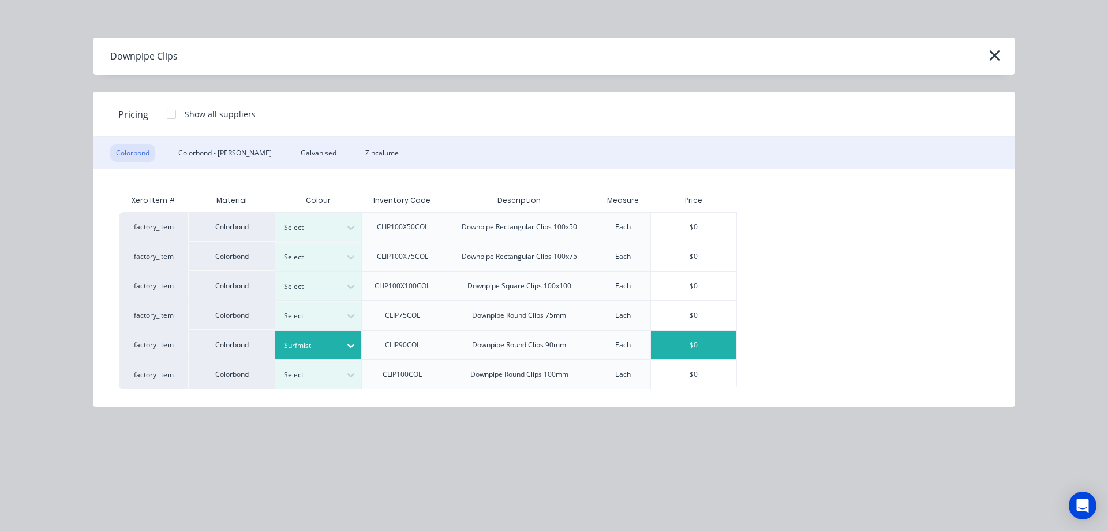
click at [709, 350] on div "$0" at bounding box center [693, 344] width 85 height 29
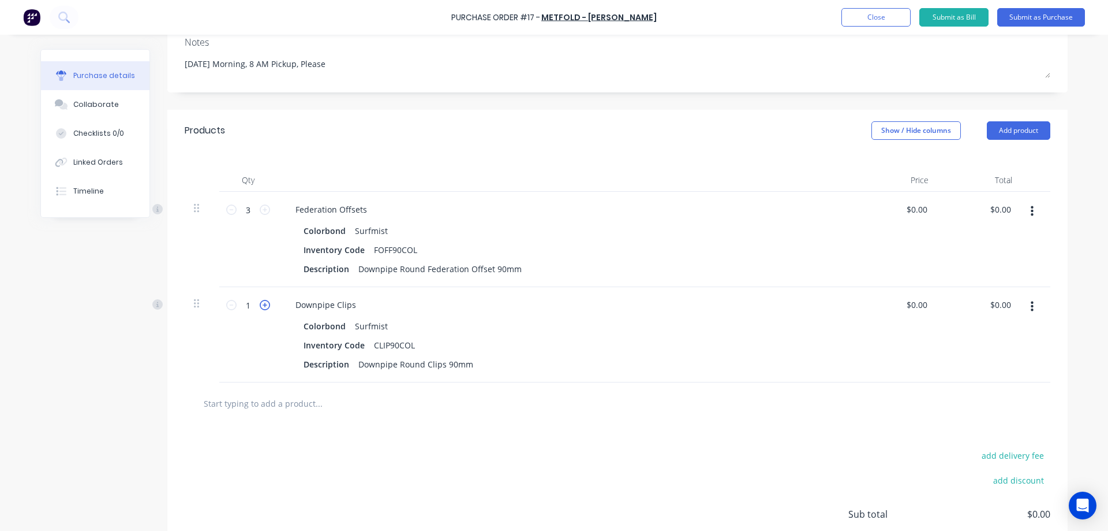
click at [263, 305] on icon at bounding box center [265, 305] width 10 height 10
type textarea "x"
type input "2"
click at [263, 305] on icon at bounding box center [265, 305] width 10 height 10
type textarea "x"
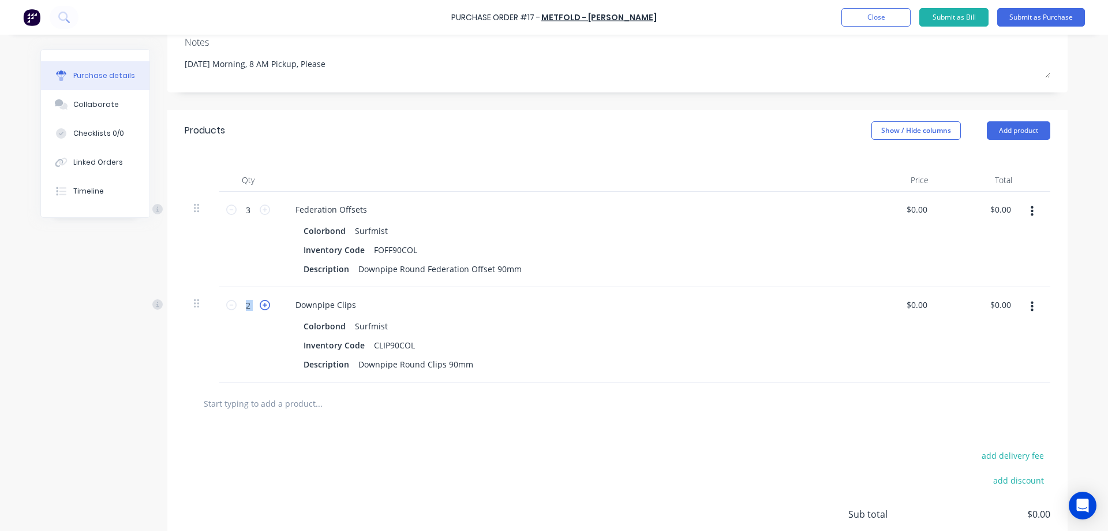
type input "3"
type textarea "x"
click at [337, 450] on div "add delivery fee add discount Sub total $0.00 Tax $0.00 Total $0.00" at bounding box center [617, 519] width 901 height 190
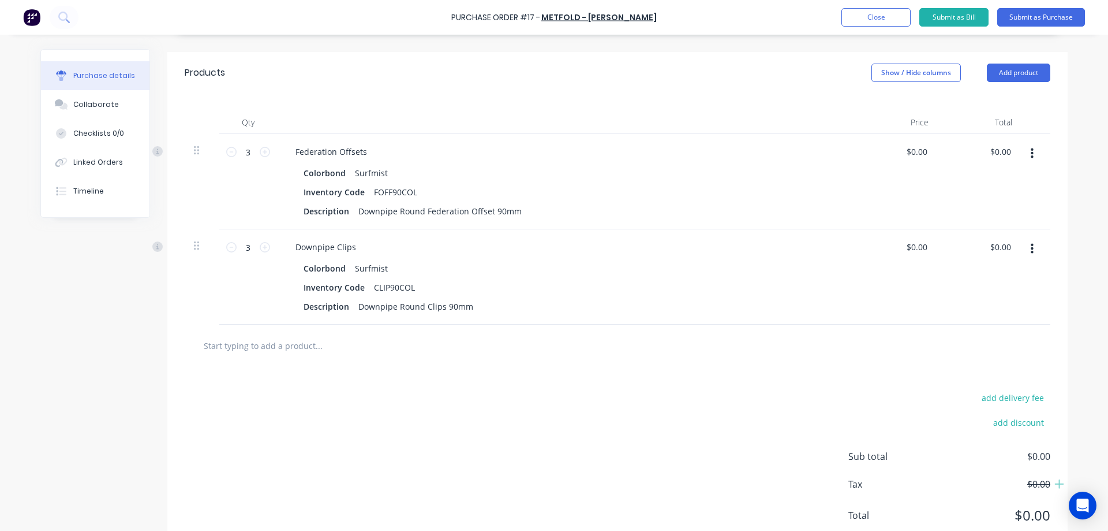
scroll to position [205, 0]
